Goal: Task Accomplishment & Management: Manage account settings

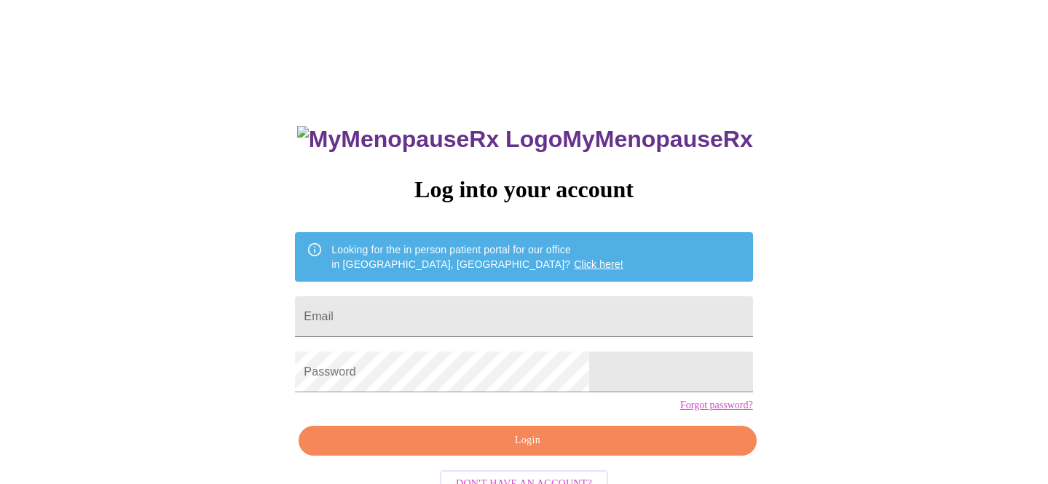
click at [574, 127] on link "Click here!" at bounding box center [599, 265] width 50 height 12
click at [574, 259] on link "Click here!" at bounding box center [599, 265] width 50 height 12
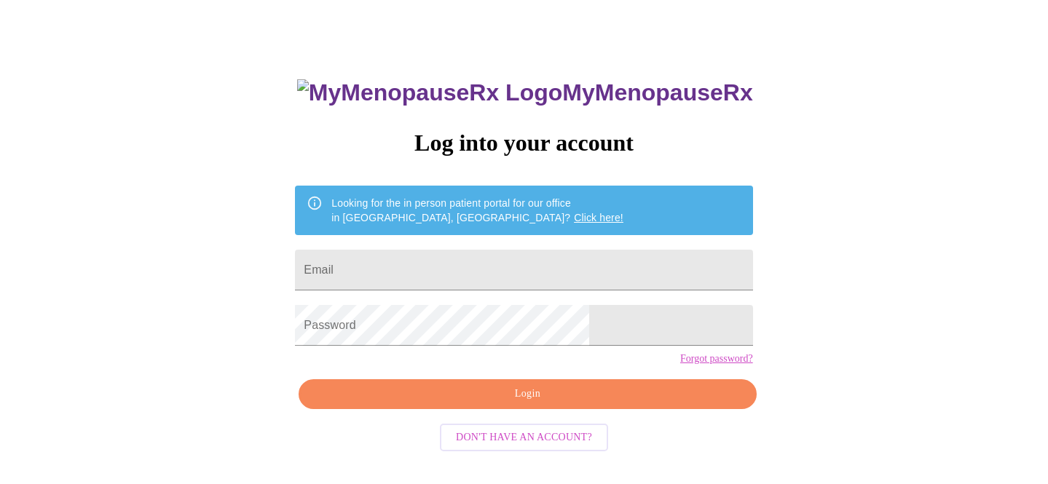
scroll to position [46, 0]
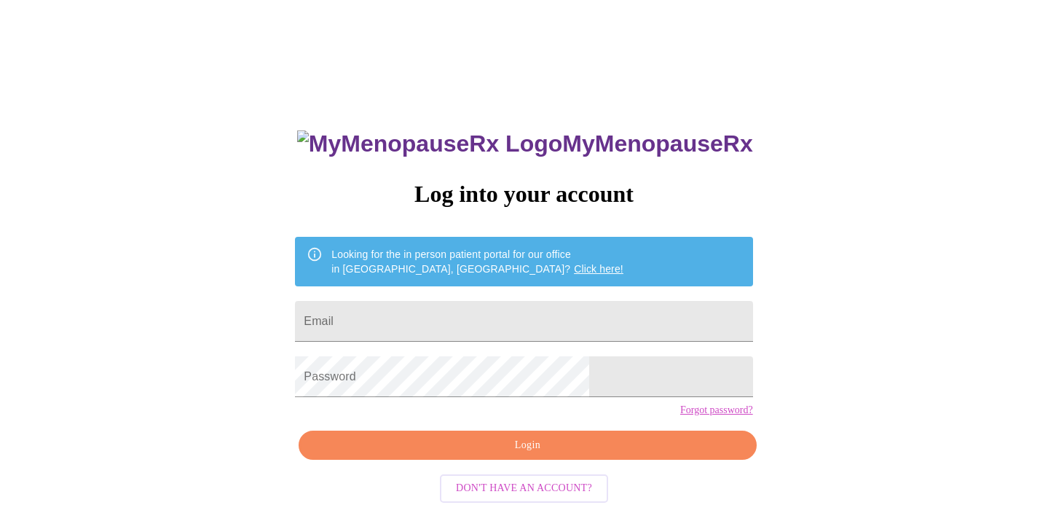
click at [574, 264] on link "Click here!" at bounding box center [599, 269] width 50 height 12
